Goal: Book appointment/travel/reservation

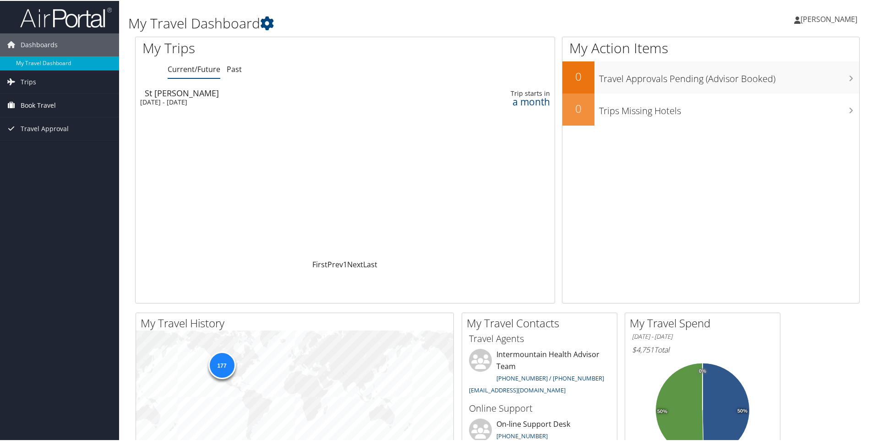
click at [38, 105] on span "Book Travel" at bounding box center [38, 104] width 35 height 23
click at [44, 149] on link "Book/Manage Online Trips" at bounding box center [59, 150] width 119 height 14
